Goal: Task Accomplishment & Management: Use online tool/utility

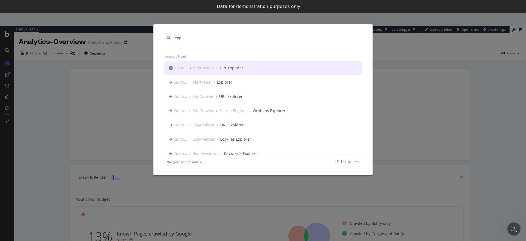
type input "expl"
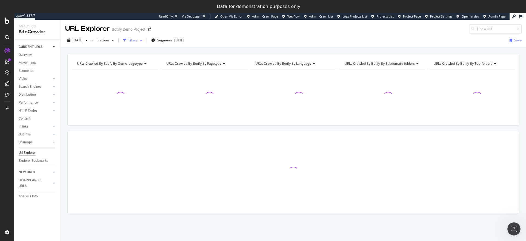
click at [138, 40] on div "Filters" at bounding box center [133, 40] width 9 height 5
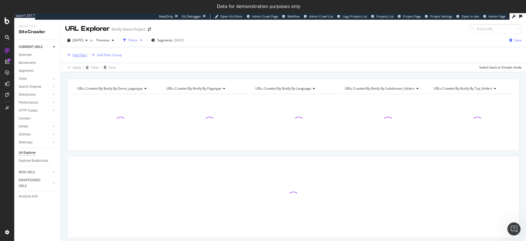
click at [81, 58] on div "Add Filter" at bounding box center [76, 55] width 22 height 6
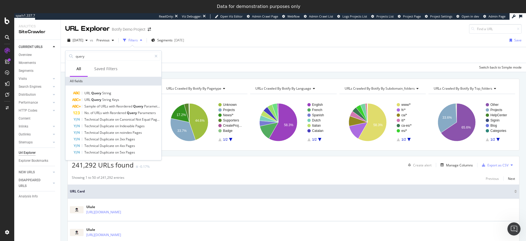
type input "query"
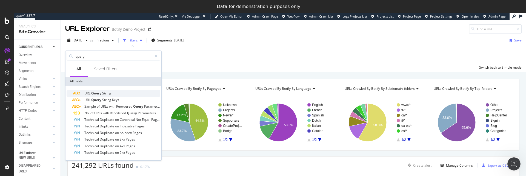
click at [104, 95] on span "String" at bounding box center [106, 93] width 9 height 5
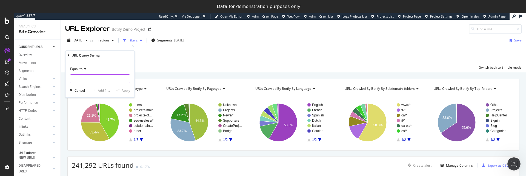
click at [86, 78] on input "text" at bounding box center [100, 78] width 60 height 9
type input "toto"
click at [124, 88] on div "Apply" at bounding box center [126, 90] width 8 height 5
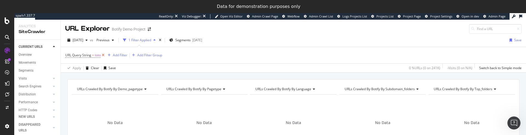
click at [104, 55] on icon at bounding box center [103, 55] width 5 height 5
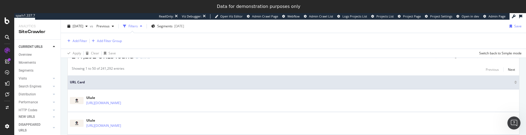
scroll to position [51, 0]
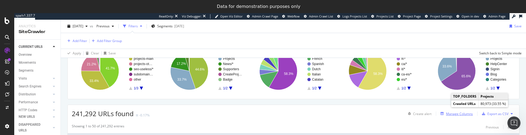
click at [454, 115] on div "Manage Columns" at bounding box center [459, 114] width 27 height 5
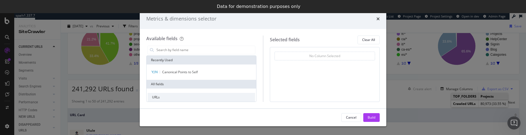
scroll to position [26, 0]
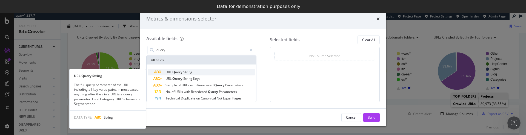
type input "query"
click at [211, 70] on div "URL Query String" at bounding box center [204, 72] width 101 height 7
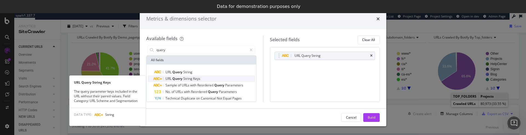
click at [210, 76] on div "URL Query String Keys" at bounding box center [204, 79] width 101 height 7
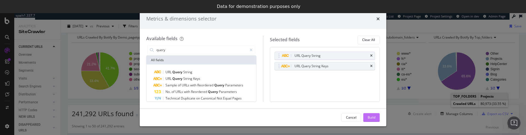
click at [369, 116] on div "Build" at bounding box center [372, 117] width 8 height 5
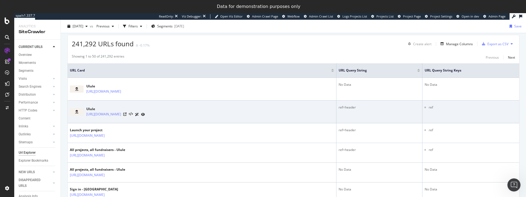
scroll to position [96, 0]
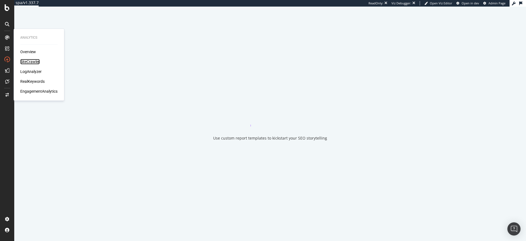
click at [34, 60] on div "SiteCrawler" at bounding box center [29, 61] width 19 height 5
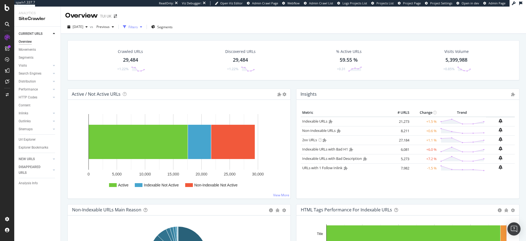
click at [138, 28] on div "Filters" at bounding box center [133, 27] width 9 height 5
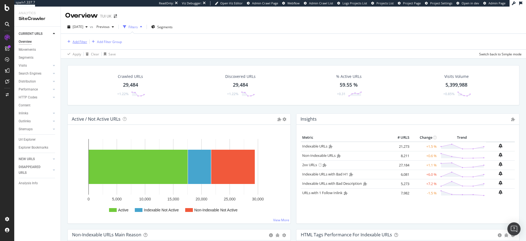
click at [82, 43] on div "Add Filter" at bounding box center [80, 41] width 15 height 5
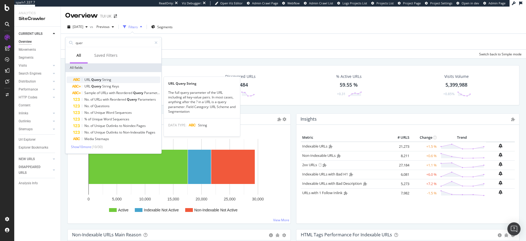
type input "quer"
click at [105, 80] on span "String" at bounding box center [106, 79] width 9 height 5
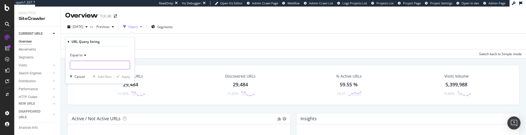
click at [104, 67] on input "text" at bounding box center [100, 65] width 60 height 9
type input "toot"
click at [127, 77] on div "Apply" at bounding box center [126, 77] width 8 height 5
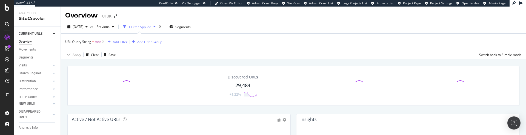
click at [86, 41] on span "URL Query String" at bounding box center [78, 41] width 26 height 5
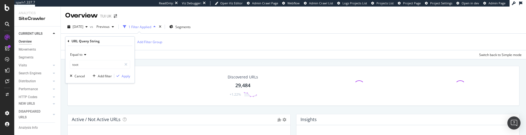
click at [86, 56] on icon at bounding box center [85, 54] width 4 height 3
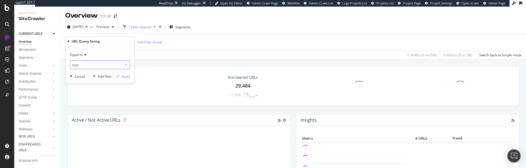
drag, startPoint x: 84, startPoint y: 53, endPoint x: 86, endPoint y: 60, distance: 7.8
click at [84, 53] on icon at bounding box center [85, 54] width 4 height 3
click at [80, 56] on span "Equal to" at bounding box center [76, 54] width 12 height 5
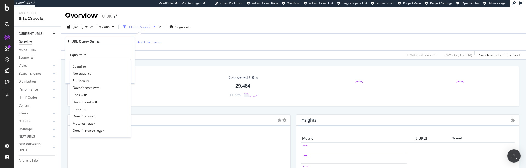
click at [70, 41] on div "URL Query String" at bounding box center [100, 41] width 65 height 9
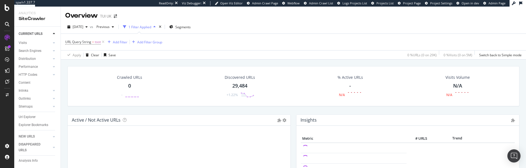
scroll to position [29, 0]
click at [35, 114] on div "Url Explorer" at bounding box center [27, 117] width 17 height 6
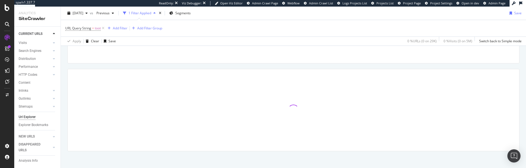
scroll to position [77, 0]
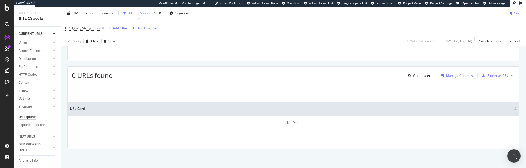
click at [456, 78] on div "Manage Columns" at bounding box center [459, 75] width 27 height 5
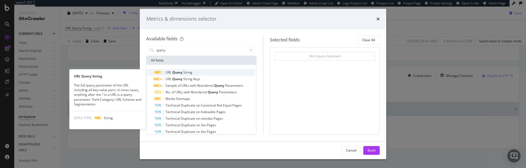
type input "query"
click at [199, 71] on div "URL Query String" at bounding box center [204, 72] width 101 height 7
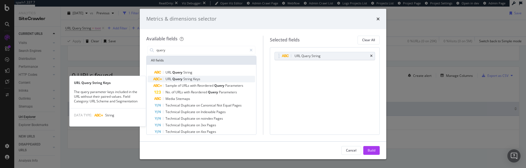
click at [197, 78] on span "Keys" at bounding box center [196, 78] width 7 height 5
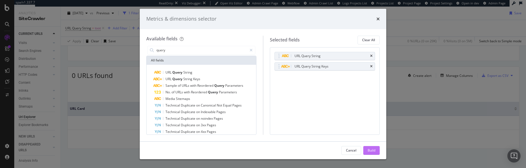
click at [374, 148] on div "Build" at bounding box center [372, 150] width 8 height 5
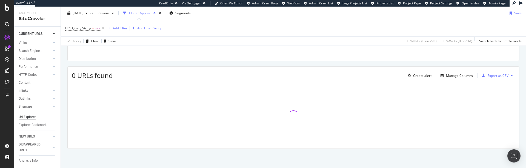
click at [104, 28] on icon at bounding box center [103, 27] width 5 height 5
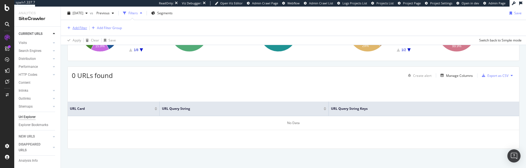
click at [81, 27] on div "Add Filter" at bounding box center [80, 27] width 15 height 5
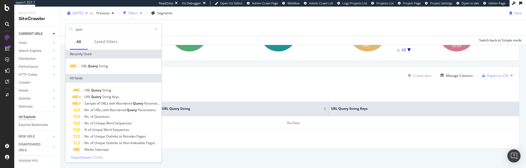
click at [83, 13] on span "[DATE]" at bounding box center [78, 13] width 11 height 5
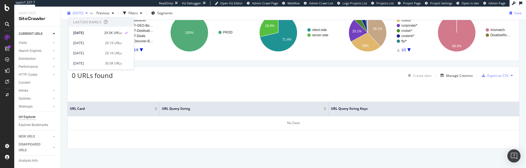
scroll to position [52, 0]
click at [88, 41] on div "[DATE]" at bounding box center [87, 43] width 29 height 5
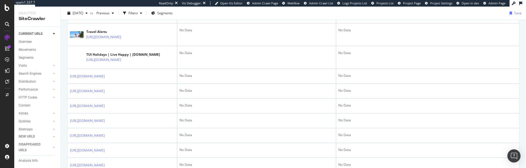
scroll to position [56, 0]
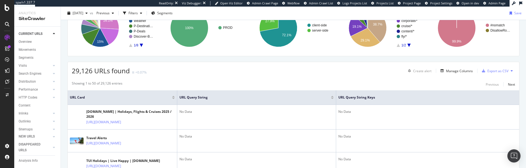
click at [332, 99] on div at bounding box center [332, 98] width 3 height 1
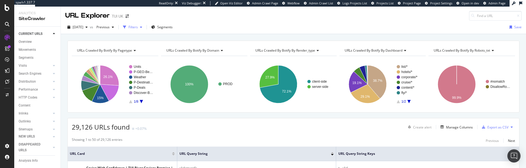
click at [129, 24] on div "button" at bounding box center [125, 27] width 8 height 8
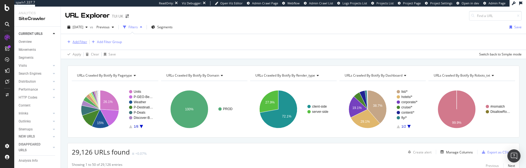
click at [81, 42] on div "Add Filter" at bounding box center [80, 41] width 15 height 5
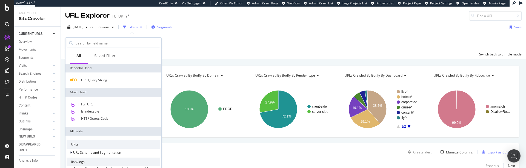
click at [169, 30] on div "Segments" at bounding box center [161, 27] width 21 height 8
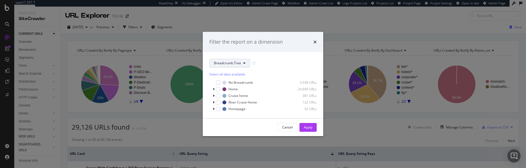
click at [244, 66] on button "Breadcrumb Tree" at bounding box center [229, 63] width 41 height 9
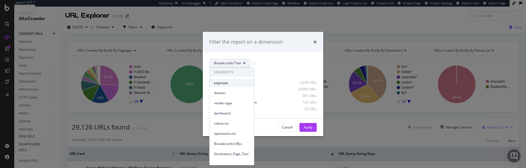
click at [243, 86] on div "pagetype" at bounding box center [232, 83] width 44 height 8
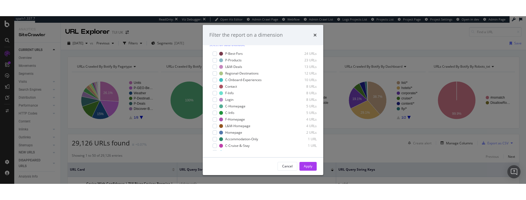
scroll to position [162, 0]
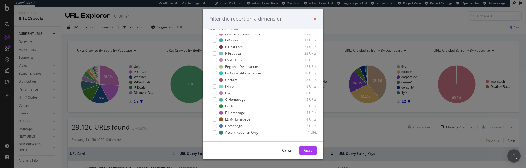
click at [314, 17] on icon "times" at bounding box center [315, 19] width 3 height 4
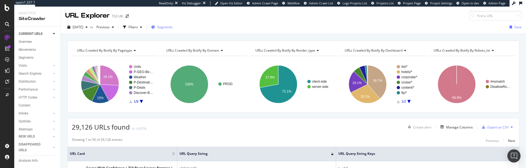
click at [172, 26] on span "Segments" at bounding box center [164, 27] width 15 height 5
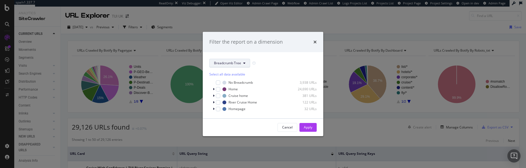
click at [218, 62] on span "Breadcrumb Tree" at bounding box center [227, 63] width 27 height 5
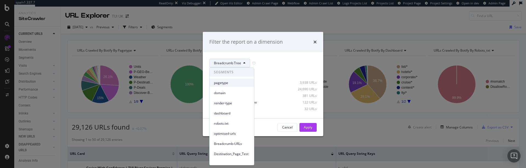
click at [227, 80] on span "pagetype" at bounding box center [232, 82] width 36 height 5
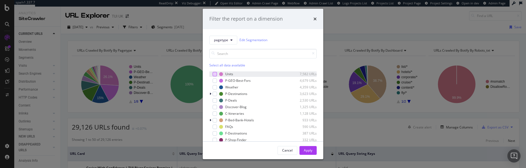
click at [215, 73] on div "modal" at bounding box center [215, 74] width 4 height 4
click at [308, 153] on div "Apply" at bounding box center [308, 150] width 8 height 8
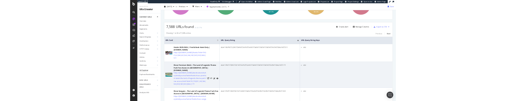
scroll to position [75, 0]
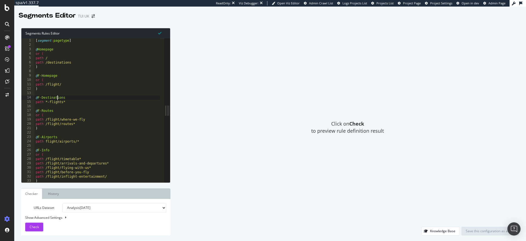
click at [57, 96] on div "[ segment : pagetype ] @ Homepage or ( path / path /destinations ) @ F-Homepage…" at bounding box center [182, 112] width 294 height 149
type textarea "URL https://www.tui.co.uk/holidays/weather/africa/gambia.html )"
